Goal: Task Accomplishment & Management: Complete application form

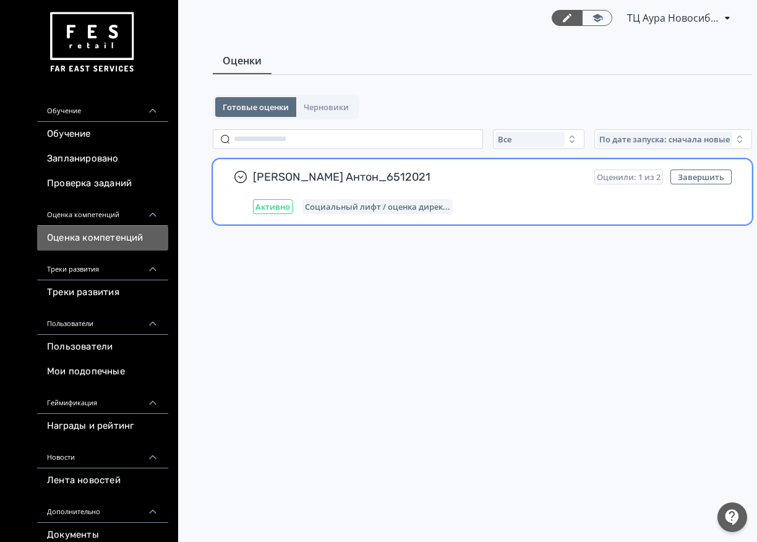
click at [441, 204] on span "Социальный лифт / оценка дирек..." at bounding box center [377, 207] width 145 height 10
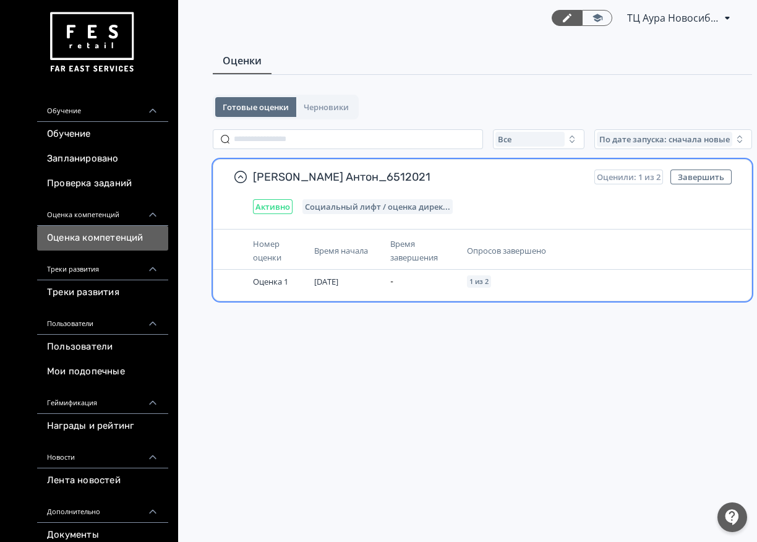
click at [637, 168] on div "[PERSON_NAME] Антон_6512021 Оценили: 1 из 2 Завершить Активно Социальный лифт /…" at bounding box center [482, 192] width 538 height 64
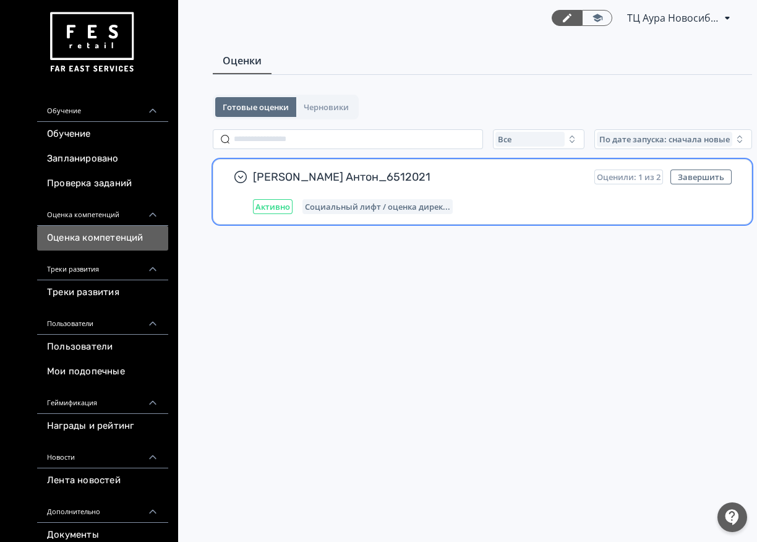
click at [632, 197] on div "[PERSON_NAME] Антон_6512021 Оценили: 1 из 2 Завершить Активно Социальный лифт /…" at bounding box center [492, 192] width 479 height 45
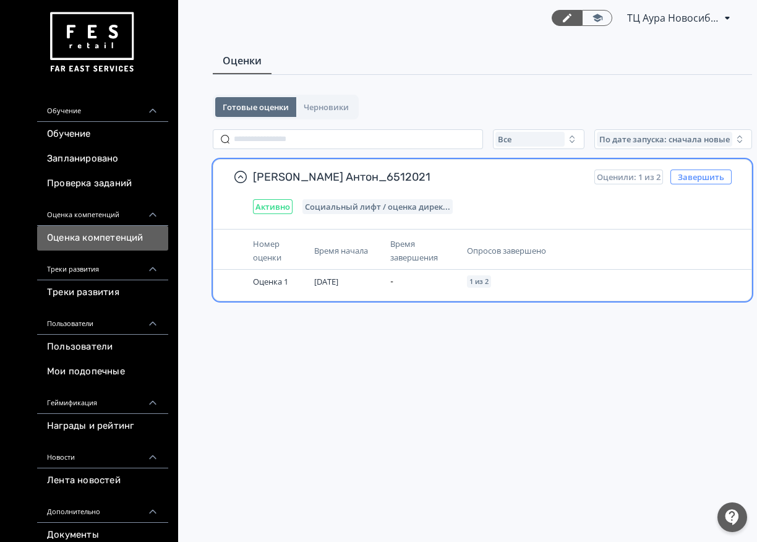
click at [707, 176] on button "Завершить" at bounding box center [701, 177] width 61 height 15
click at [704, 179] on button "Завершить" at bounding box center [701, 177] width 61 height 15
click at [646, 263] on th at bounding box center [688, 251] width 96 height 38
click at [446, 277] on td "-" at bounding box center [424, 282] width 76 height 24
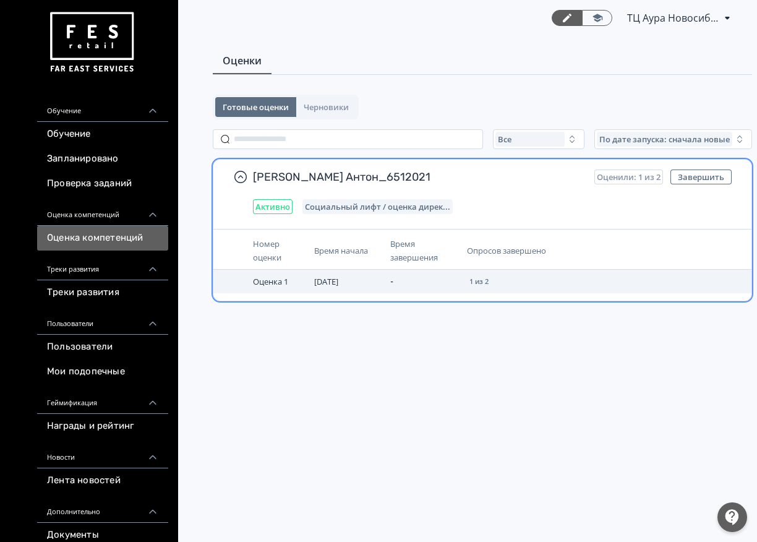
click at [445, 277] on td "-" at bounding box center [424, 282] width 76 height 24
click at [502, 284] on td "1 из 2" at bounding box center [551, 282] width 178 height 24
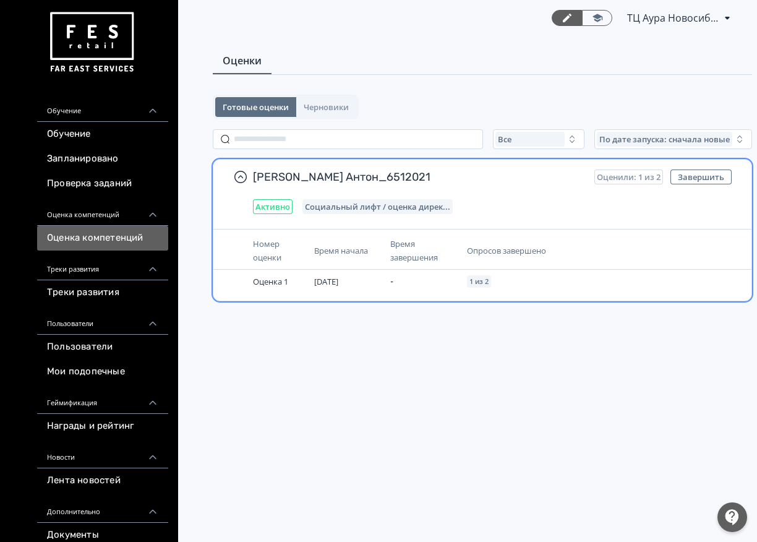
click at [647, 176] on span "Оценили: 1 из 2" at bounding box center [629, 177] width 64 height 10
click at [699, 175] on button "Завершить" at bounding box center [701, 177] width 61 height 15
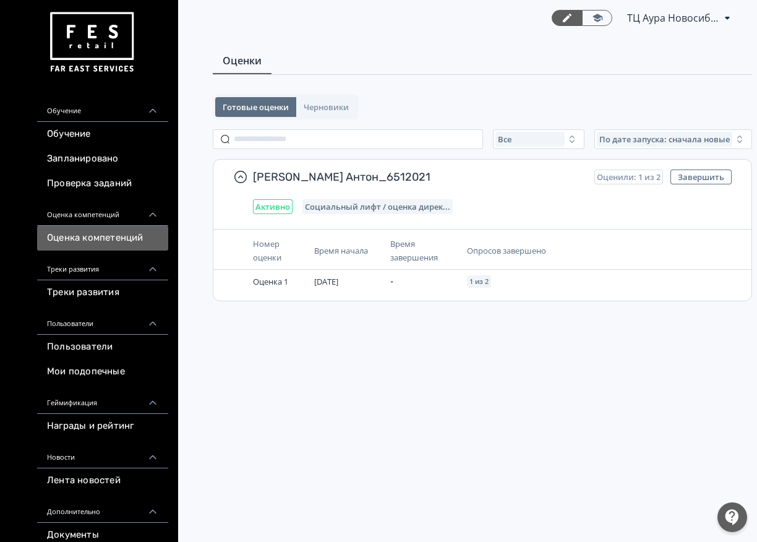
click at [674, 19] on span "ТЦ Аура Новосибирск CR 6512021" at bounding box center [673, 18] width 93 height 15
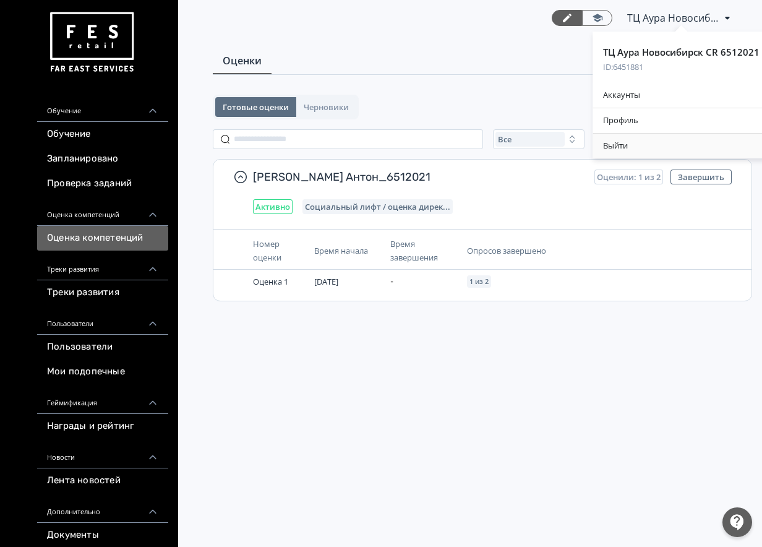
click at [653, 139] on div "Выйти" at bounding box center [681, 146] width 176 height 25
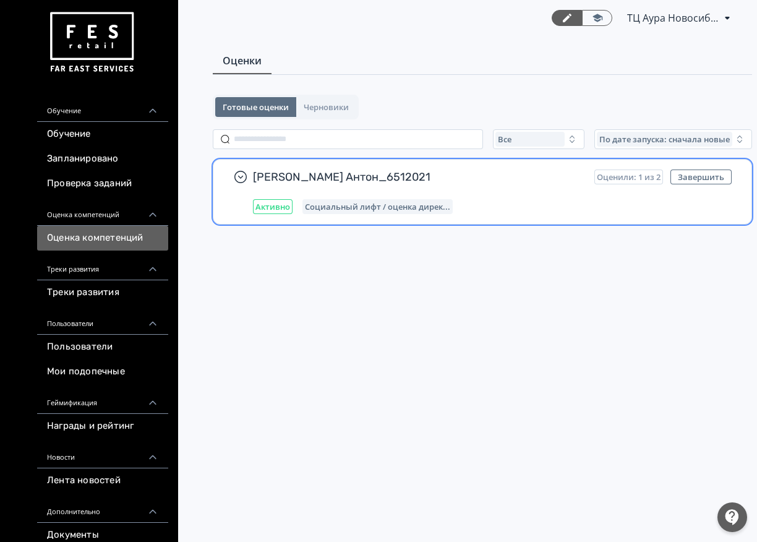
click at [395, 200] on div "Социальный лифт / оценка дирек..." at bounding box center [378, 206] width 150 height 15
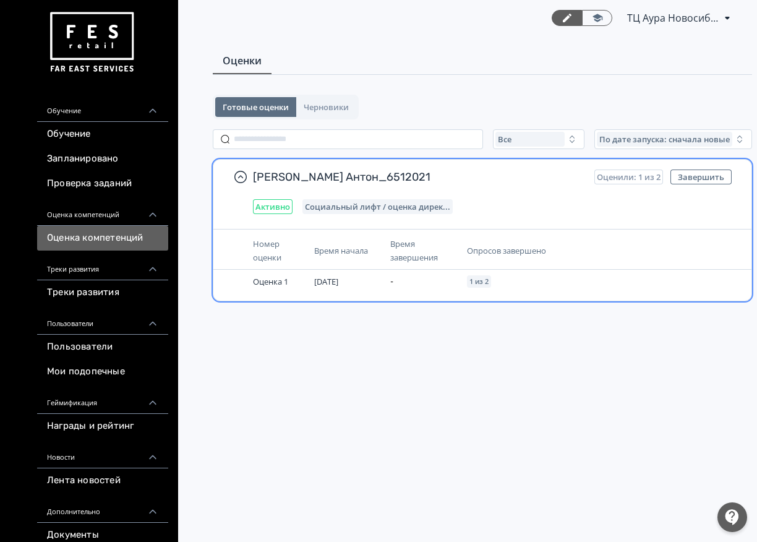
click at [329, 277] on span "[DATE]" at bounding box center [326, 281] width 24 height 11
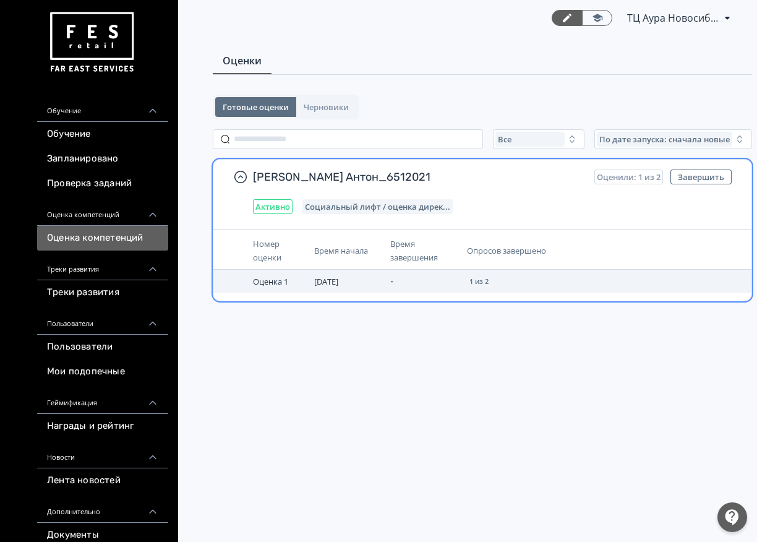
click at [423, 291] on td "-" at bounding box center [424, 282] width 76 height 24
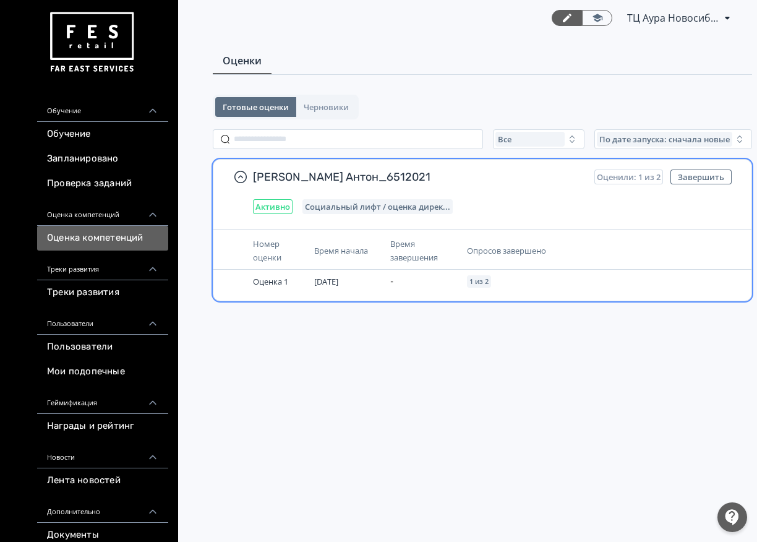
click at [262, 296] on div "Номер оценки Время начала Время завершения Опросов завершено Оценка 1 06.08.25 …" at bounding box center [482, 265] width 538 height 72
click at [271, 266] on th "Номер оценки" at bounding box center [278, 251] width 61 height 38
click at [275, 213] on div "Активно" at bounding box center [273, 206] width 40 height 15
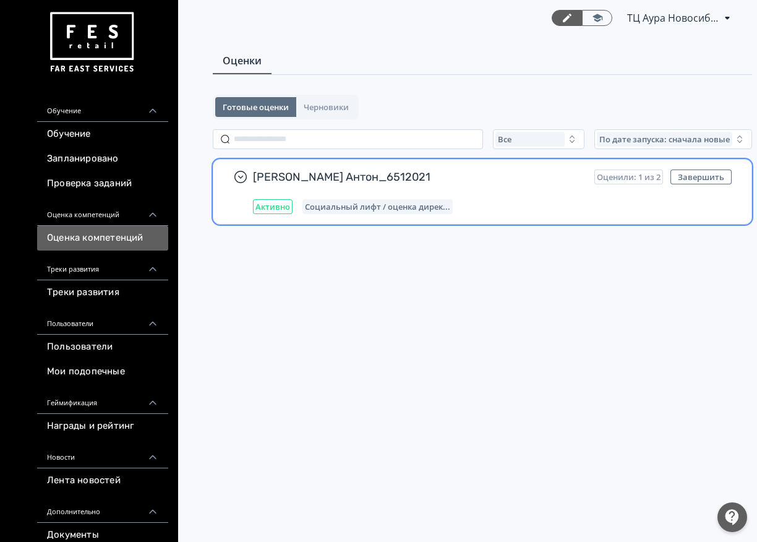
click at [322, 206] on span "Социальный лифт / оценка дирек..." at bounding box center [377, 207] width 145 height 10
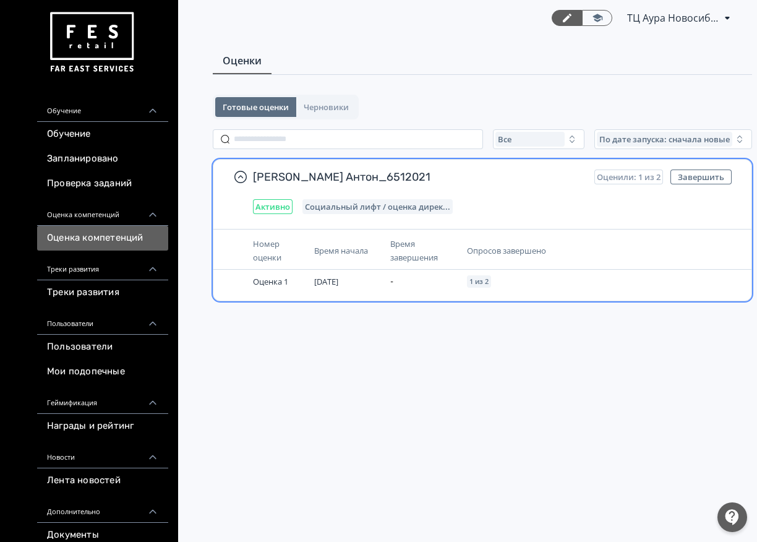
click at [389, 204] on span "Социальный лифт / оценка дирек..." at bounding box center [377, 207] width 145 height 10
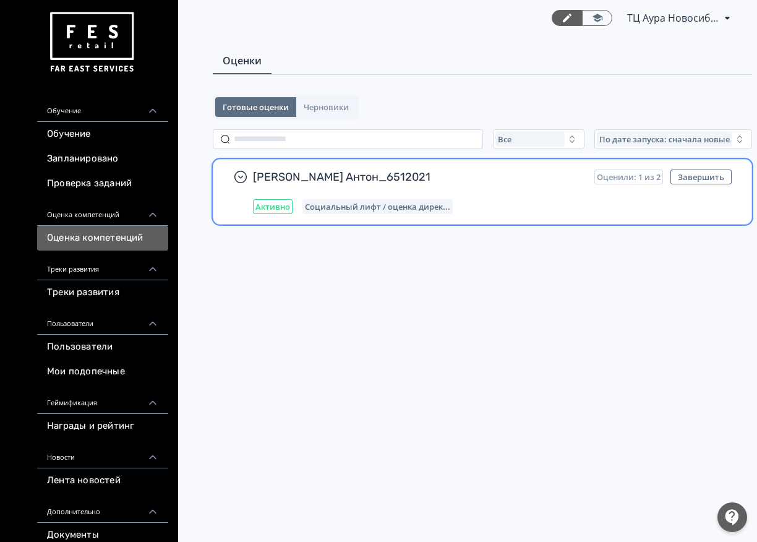
click at [393, 205] on span "Социальный лифт / оценка дирек..." at bounding box center [377, 207] width 145 height 10
click at [395, 207] on span "Социальный лифт / оценка дирек..." at bounding box center [377, 207] width 145 height 10
click at [678, 196] on div "[PERSON_NAME] Антон_6512021 Оценили: 1 из 2 Завершить Активно Социальный лифт /…" at bounding box center [492, 192] width 479 height 45
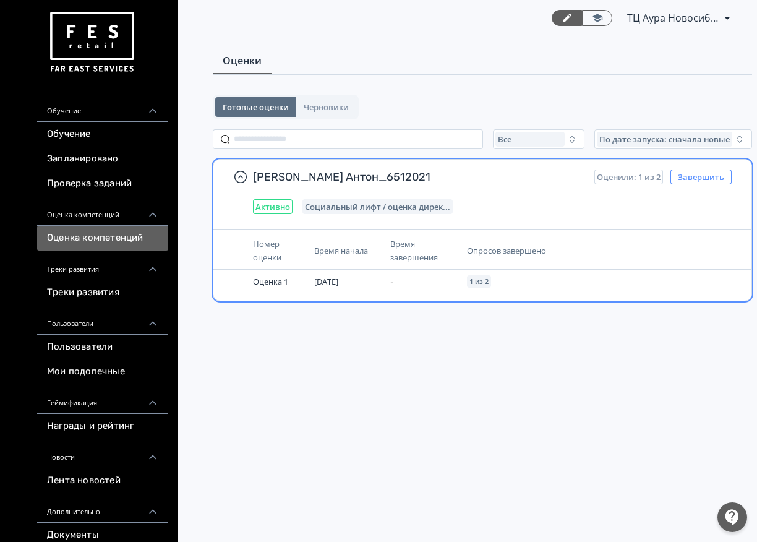
click at [691, 174] on button "Завершить" at bounding box center [701, 177] width 61 height 15
click at [627, 173] on span "Оценили: 1 из 2" at bounding box center [629, 177] width 64 height 10
click at [286, 193] on div "[PERSON_NAME] Антон_6512021 Оценили: 1 из 2 Завершить Активно Социальный лифт /…" at bounding box center [492, 192] width 479 height 45
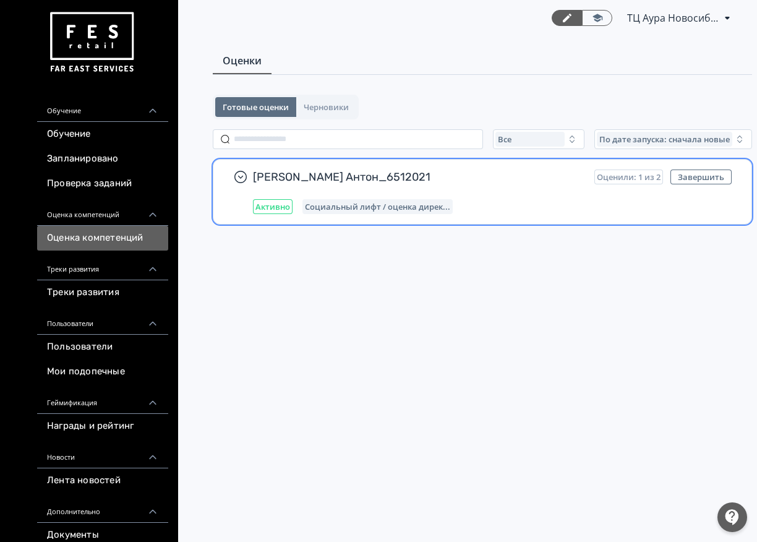
click at [291, 197] on div "[PERSON_NAME] Антон_6512021 Оценили: 1 из 2 Завершить Активно Социальный лифт /…" at bounding box center [492, 192] width 479 height 45
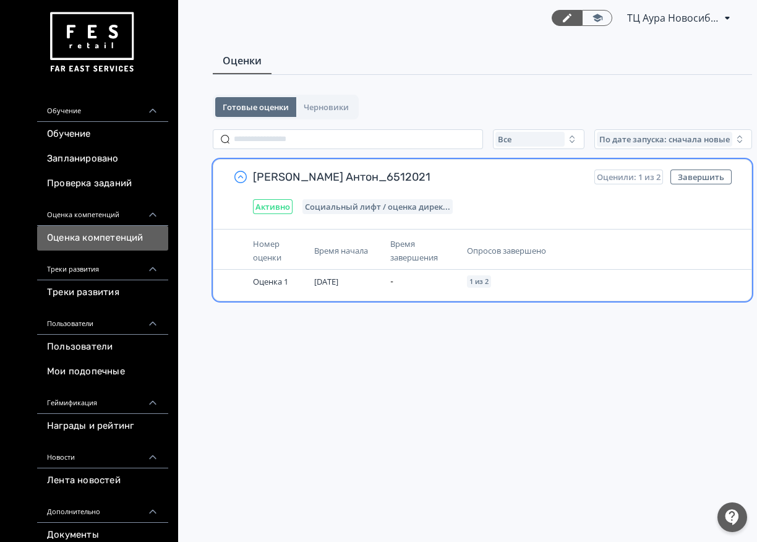
click at [241, 176] on icon "button" at bounding box center [240, 176] width 5 height 3
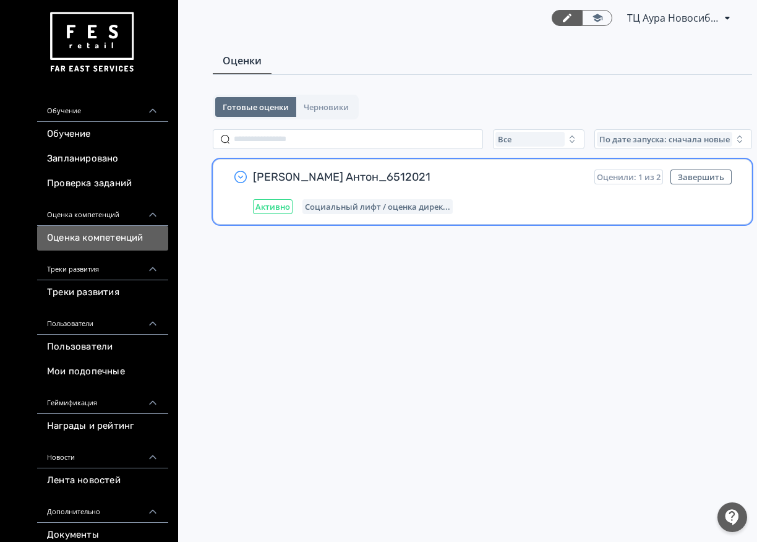
click at [244, 176] on icon "button" at bounding box center [240, 177] width 15 height 15
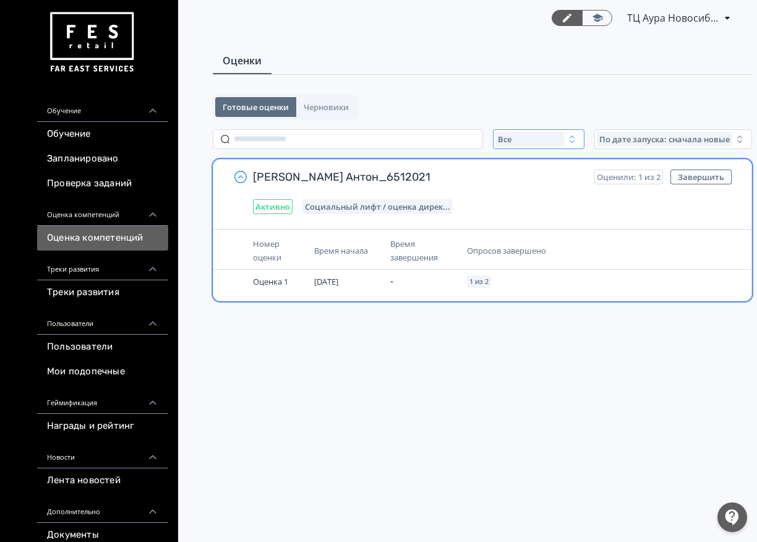
click at [570, 149] on button "Все" at bounding box center [539, 139] width 92 height 20
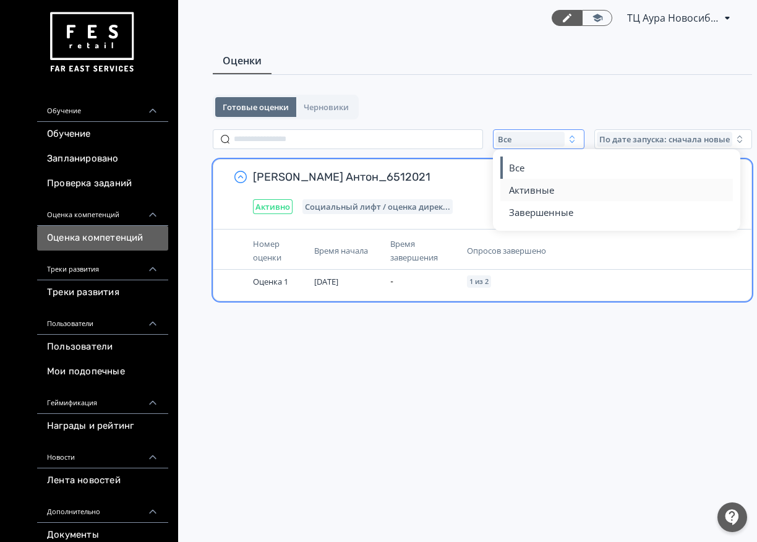
click at [552, 186] on span "Активные" at bounding box center [531, 190] width 45 height 12
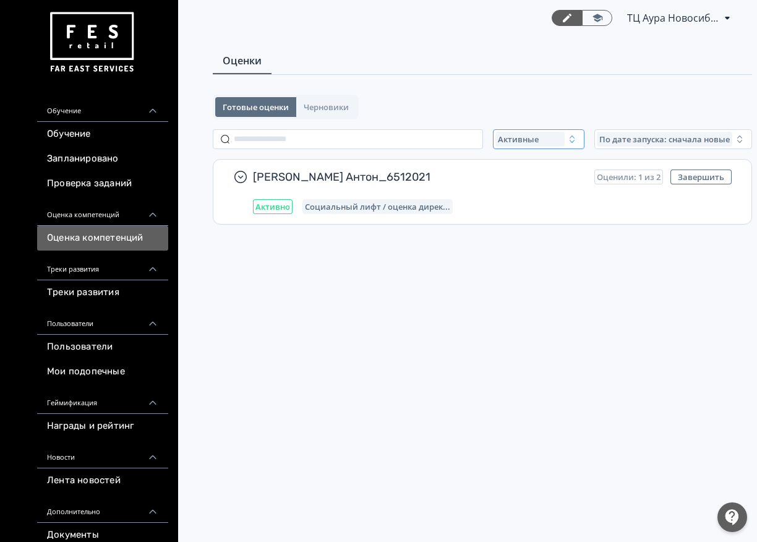
click at [556, 139] on div "Активные" at bounding box center [530, 139] width 69 height 15
click at [550, 215] on span "Завершенные" at bounding box center [541, 212] width 64 height 12
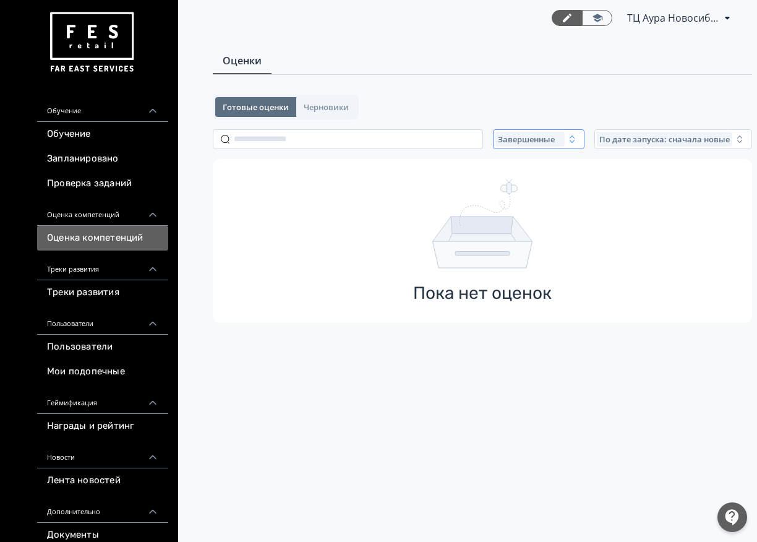
click at [548, 144] on span "Завершенные" at bounding box center [526, 139] width 57 height 10
click at [535, 173] on button "Все" at bounding box center [617, 168] width 217 height 22
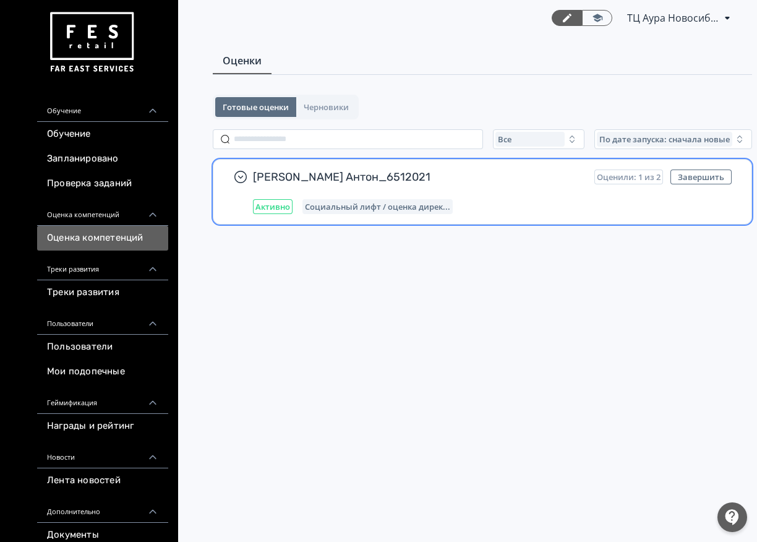
click at [494, 213] on div "Активно Социальный лифт / оценка дирек..." at bounding box center [492, 206] width 479 height 15
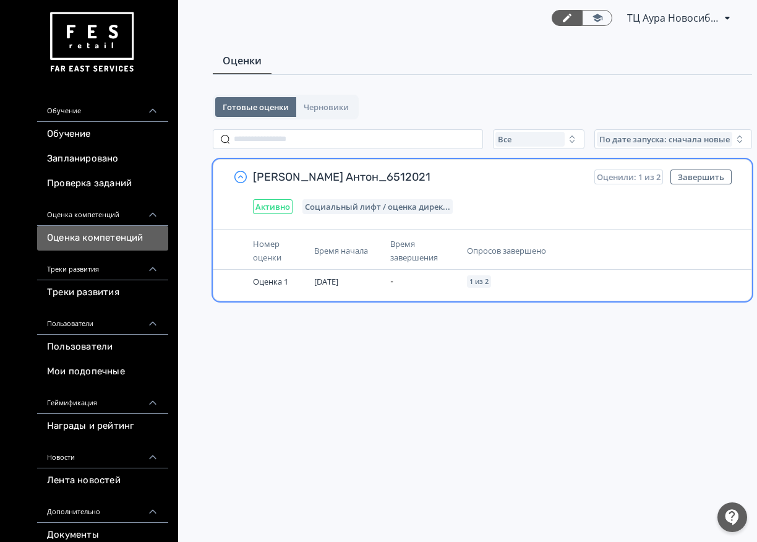
click at [239, 181] on icon "button" at bounding box center [240, 177] width 15 height 15
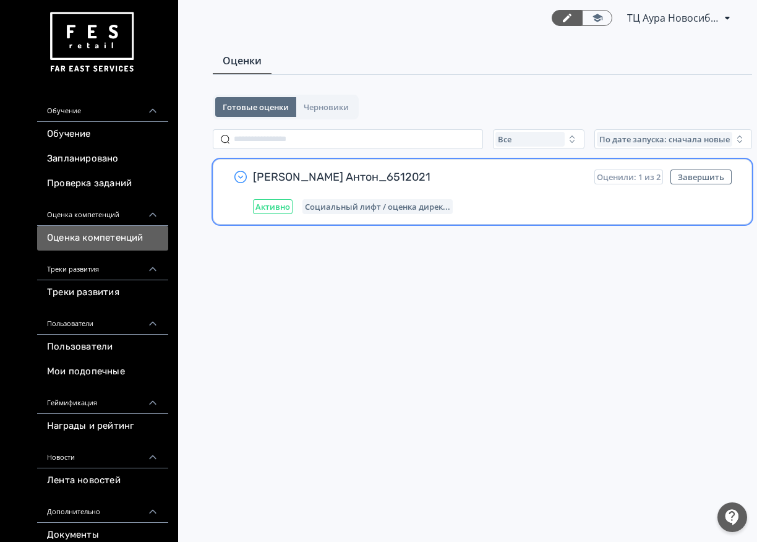
click at [239, 181] on icon "button" at bounding box center [240, 177] width 15 height 15
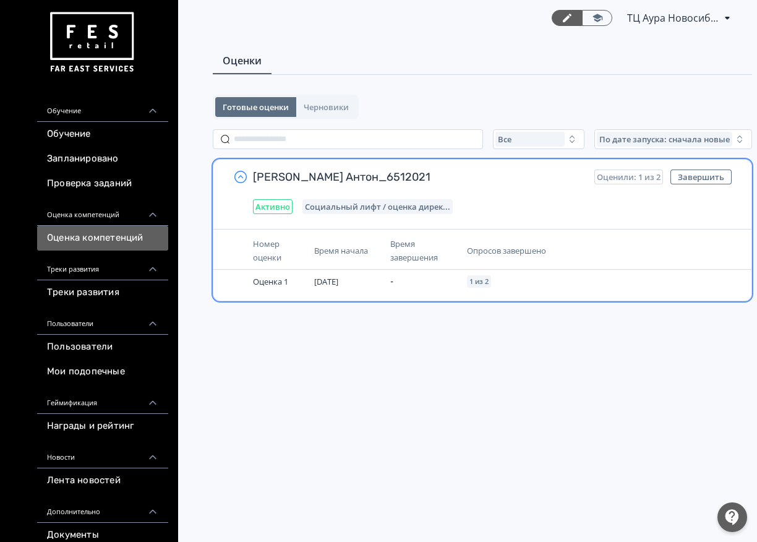
click at [239, 181] on icon "button" at bounding box center [240, 177] width 15 height 15
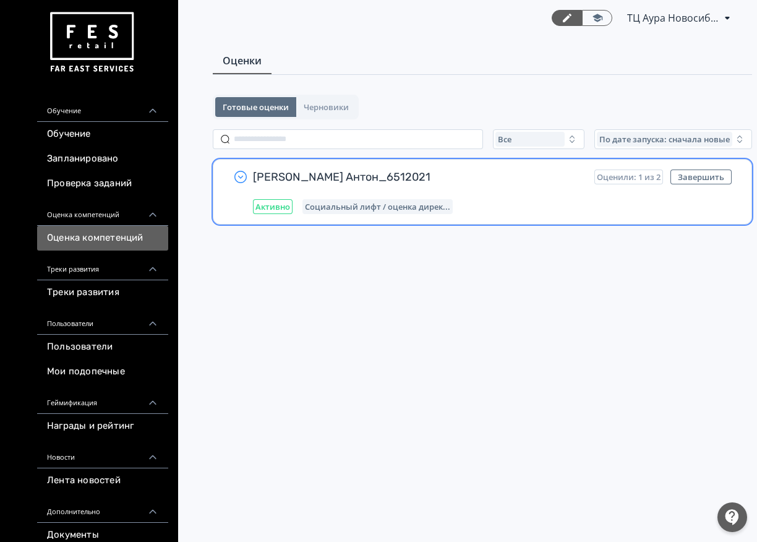
click at [239, 181] on icon "button" at bounding box center [240, 177] width 15 height 15
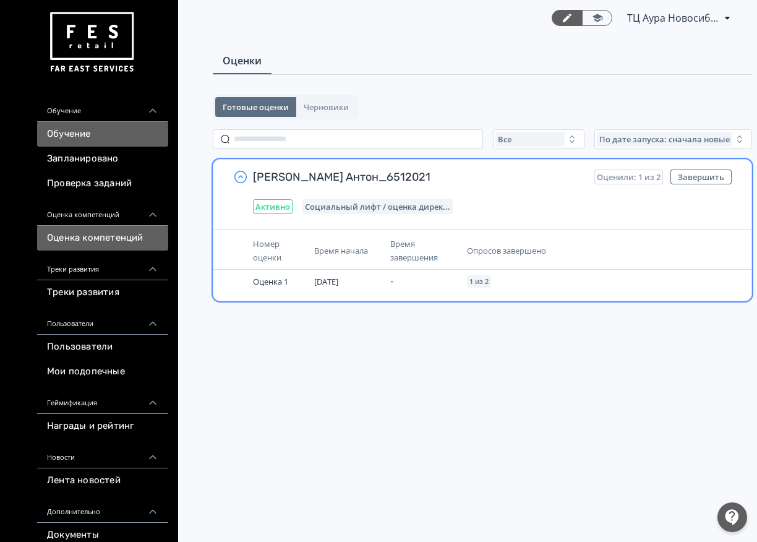
click at [98, 137] on link "Обучение" at bounding box center [102, 134] width 131 height 25
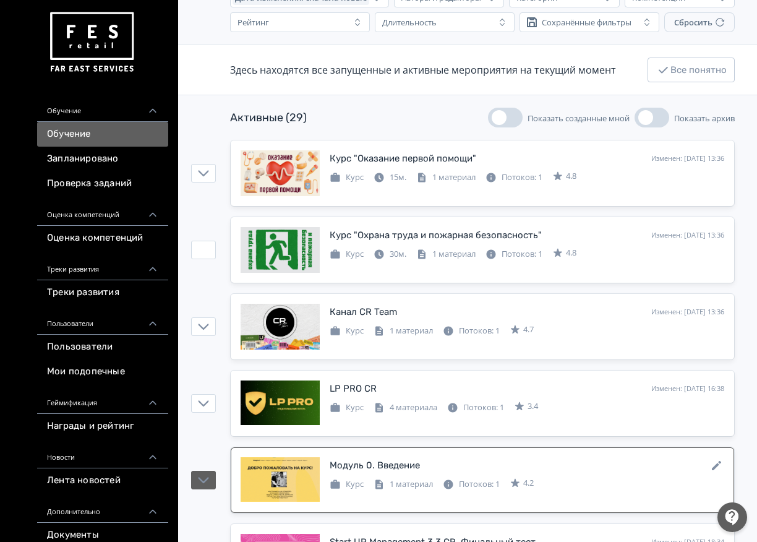
scroll to position [309, 0]
